Goal: Communication & Community: Connect with others

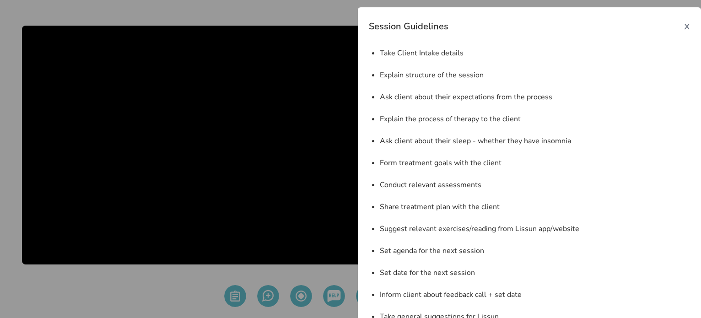
click at [684, 24] on span "x" at bounding box center [687, 25] width 6 height 15
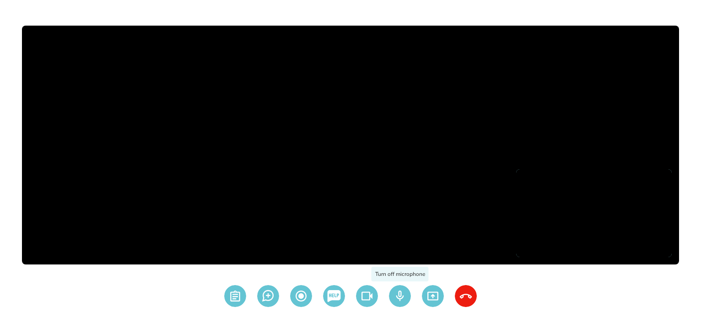
click at [396, 296] on img at bounding box center [400, 296] width 22 height 22
click at [365, 297] on img at bounding box center [367, 296] width 22 height 22
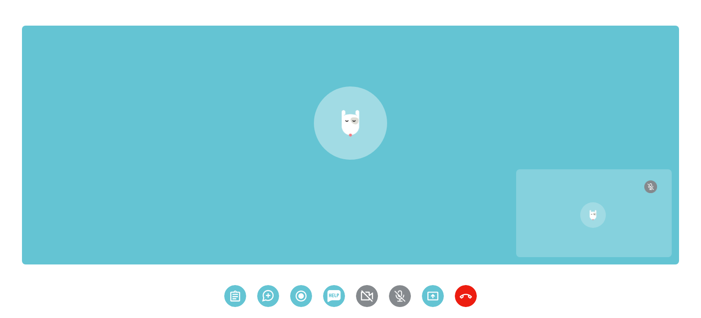
click at [692, 75] on div at bounding box center [350, 134] width 701 height 261
click at [374, 289] on img at bounding box center [367, 296] width 22 height 22
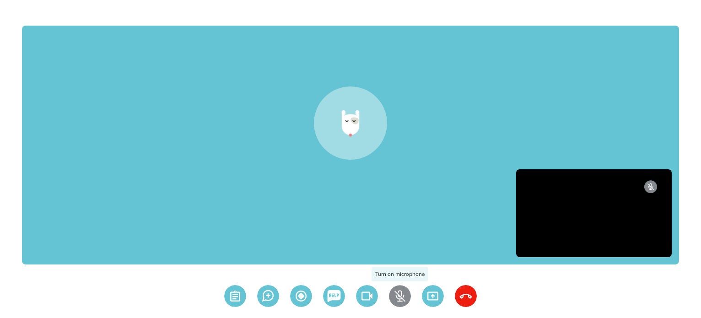
click at [395, 300] on img at bounding box center [400, 296] width 22 height 22
click at [400, 299] on img at bounding box center [400, 296] width 22 height 22
click at [377, 295] on img at bounding box center [367, 296] width 22 height 22
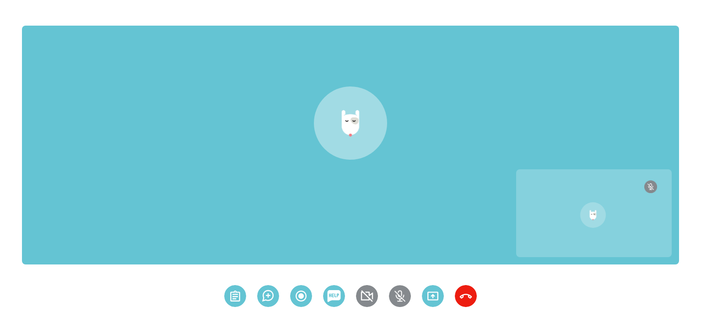
click at [602, 71] on div at bounding box center [350, 145] width 657 height 239
click at [399, 289] on img at bounding box center [400, 296] width 22 height 22
click at [370, 292] on img at bounding box center [367, 296] width 22 height 22
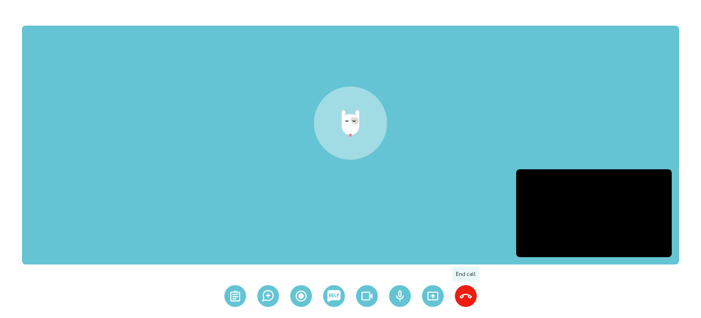
click at [471, 297] on img at bounding box center [466, 296] width 22 height 22
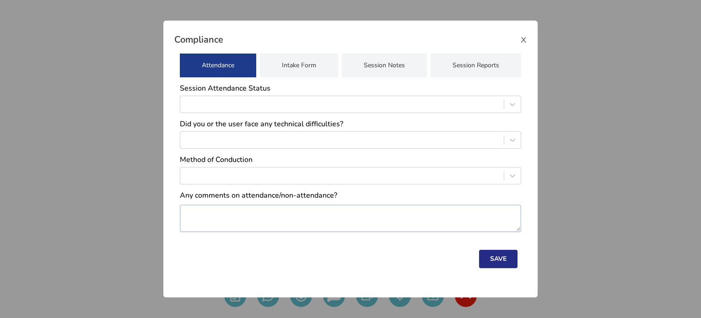
click at [524, 40] on span "x" at bounding box center [524, 39] width 6 height 15
